Goal: Task Accomplishment & Management: Use online tool/utility

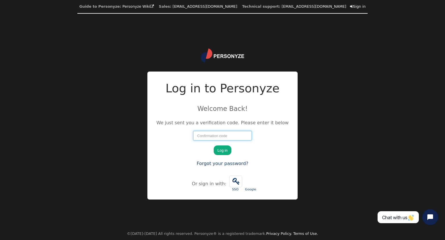
click at [213, 135] on input "number" at bounding box center [222, 136] width 59 height 10
type input "95904"
click at [225, 148] on button "Log in" at bounding box center [222, 150] width 17 height 10
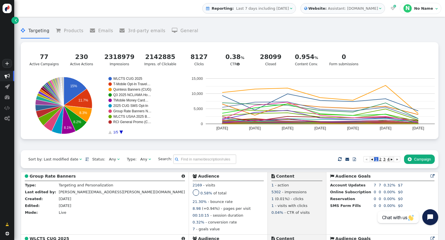
click at [117, 160] on span "" at bounding box center [118, 159] width 2 height 4
drag, startPoint x: 100, startPoint y: 187, endPoint x: 103, endPoint y: 182, distance: 6.6
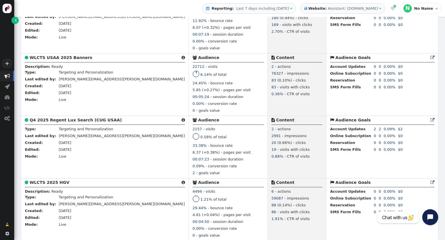
scroll to position [618, 0]
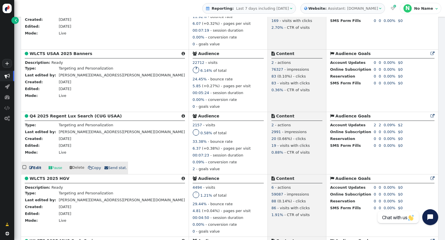
click at [53, 118] on b "Q4 2025 Regent Lux Search (CUG USAA)" at bounding box center [76, 116] width 92 height 5
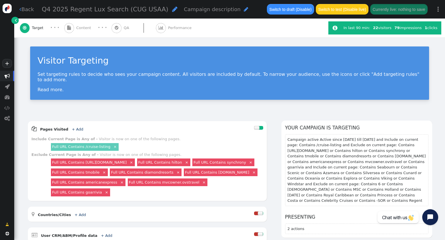
click at [80, 27] on span "Content" at bounding box center [84, 28] width 17 height 6
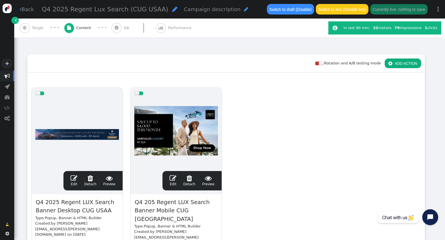
scroll to position [63, 0]
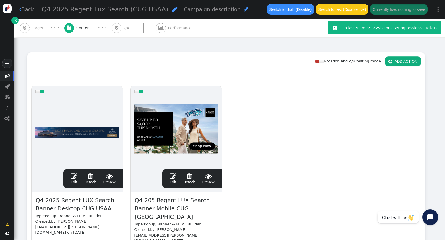
click at [76, 175] on span "" at bounding box center [74, 175] width 7 height 7
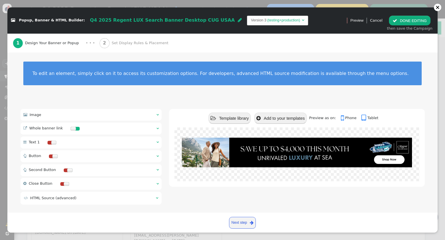
click at [121, 46] on span "Set Display Rules & Placement" at bounding box center [141, 43] width 59 height 6
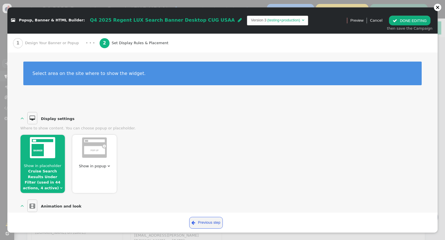
click at [50, 156] on img at bounding box center [42, 147] width 25 height 21
click at [50, 182] on link "Cruise Search Results Under Filter (used in 44 actions, 4 active)" at bounding box center [42, 179] width 38 height 21
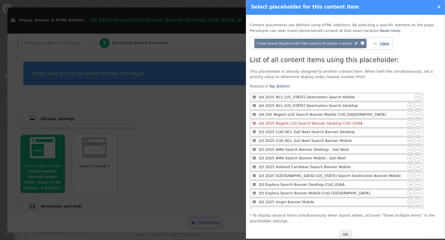
click at [386, 43] on link "+New" at bounding box center [384, 43] width 10 height 4
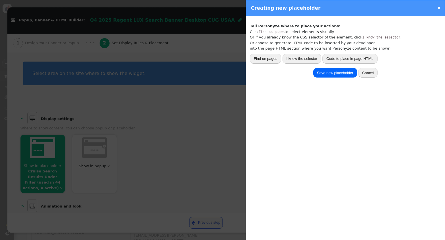
click at [298, 59] on button "I know the selector" at bounding box center [301, 59] width 39 height 10
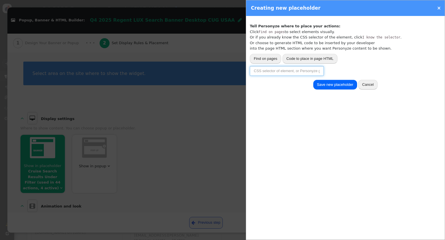
click at [278, 71] on input "text" at bounding box center [287, 71] width 74 height 10
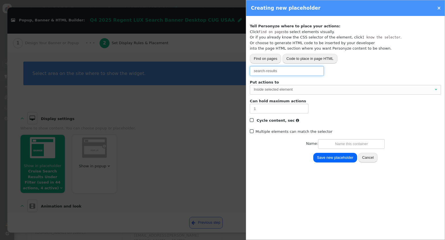
click at [303, 88] on div "Inside selected element" at bounding box center [344, 89] width 180 height 6
type input "search-results"
click at [343, 144] on input "text" at bounding box center [351, 144] width 67 height 10
type input "Fusion Top Cruise Search Result"
click at [344, 156] on button "Save new placeholder" at bounding box center [335, 157] width 44 height 10
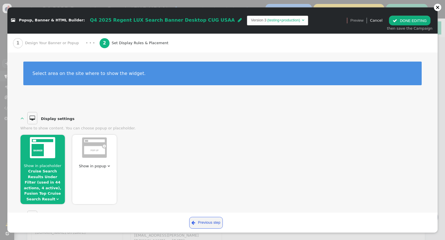
click at [408, 23] on button " DONE EDITING" at bounding box center [409, 21] width 41 height 10
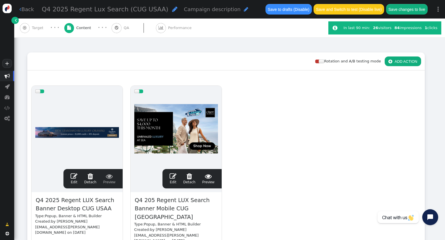
click at [172, 178] on span "" at bounding box center [173, 175] width 7 height 7
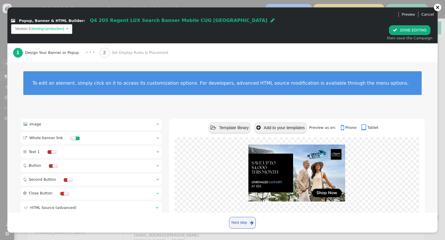
click at [115, 50] on span "Set Display Rules & Placement" at bounding box center [141, 53] width 59 height 6
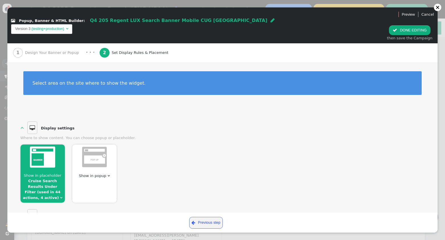
click at [48, 158] on div at bounding box center [42, 157] width 44 height 27
click at [47, 173] on span "Show in placeholder" at bounding box center [43, 175] width 38 height 4
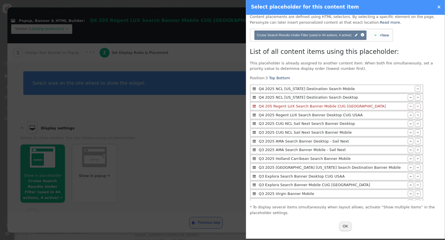
scroll to position [0, 0]
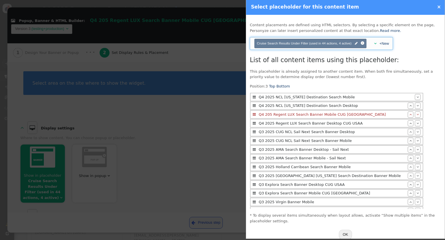
click at [374, 44] on div "" at bounding box center [373, 44] width 5 height 6
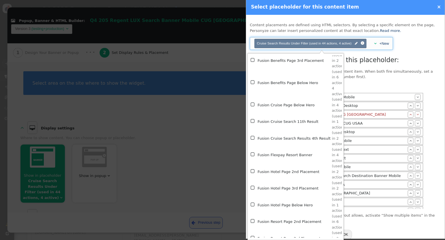
scroll to position [1196, 0]
click at [386, 82] on div "List of all content items using this placeholder: This placeholder is already a…" at bounding box center [345, 139] width 191 height 168
